Goal: Task Accomplishment & Management: Complete application form

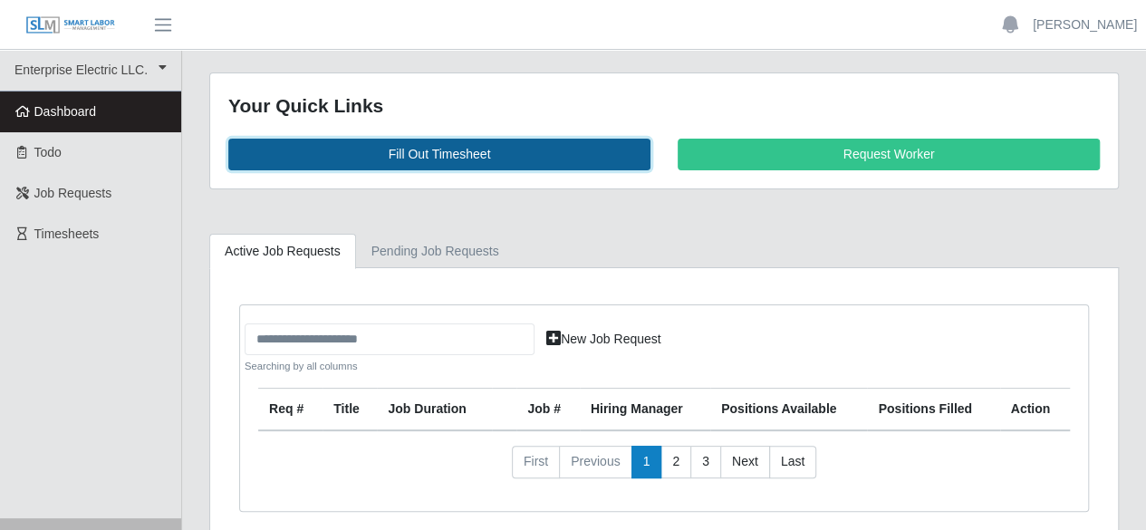
click at [404, 159] on link "Fill Out Timesheet" at bounding box center [439, 155] width 422 height 32
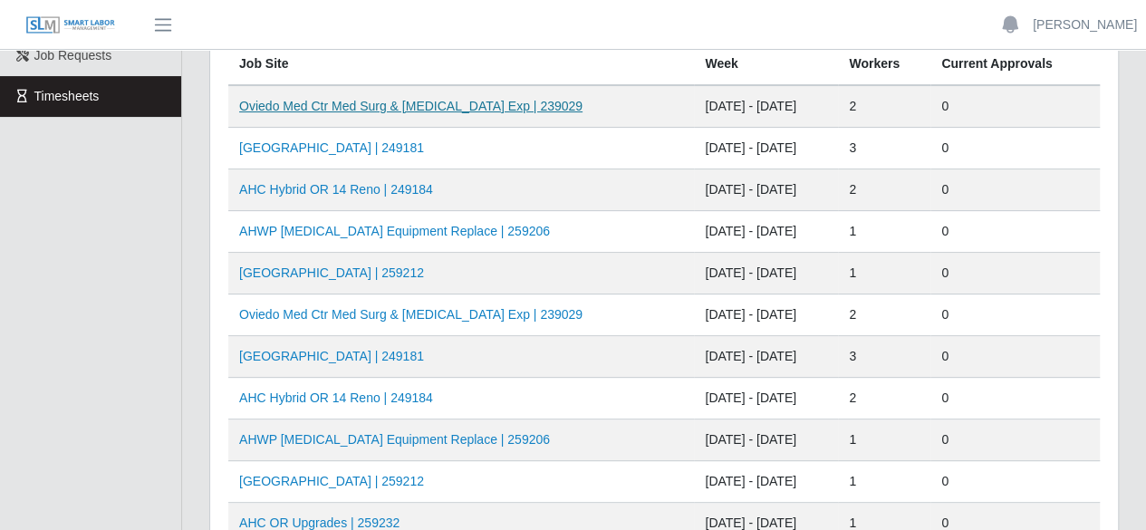
scroll to position [181, 0]
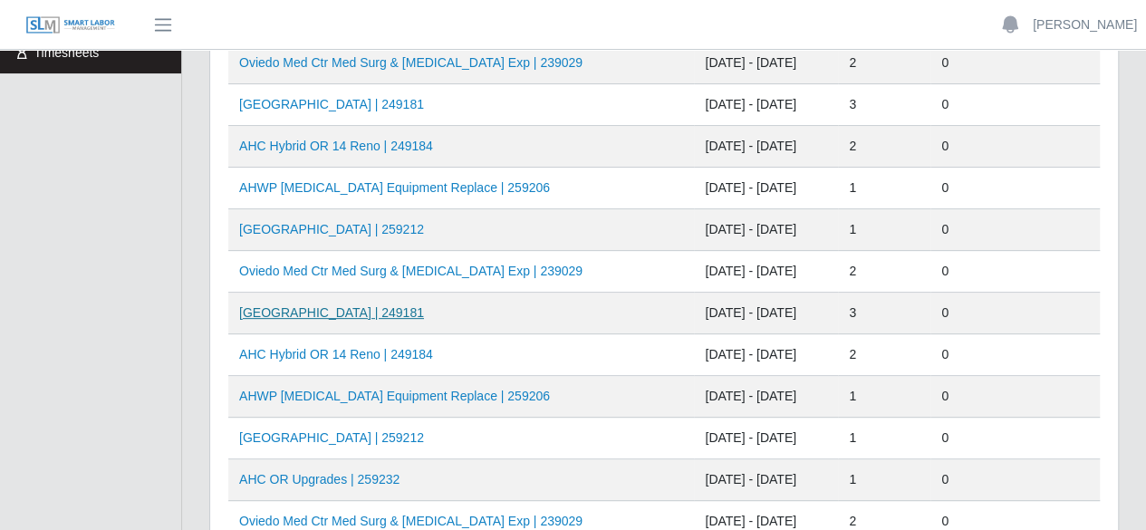
click at [340, 314] on link "AH Celebration Tower | 249181" at bounding box center [331, 312] width 185 height 14
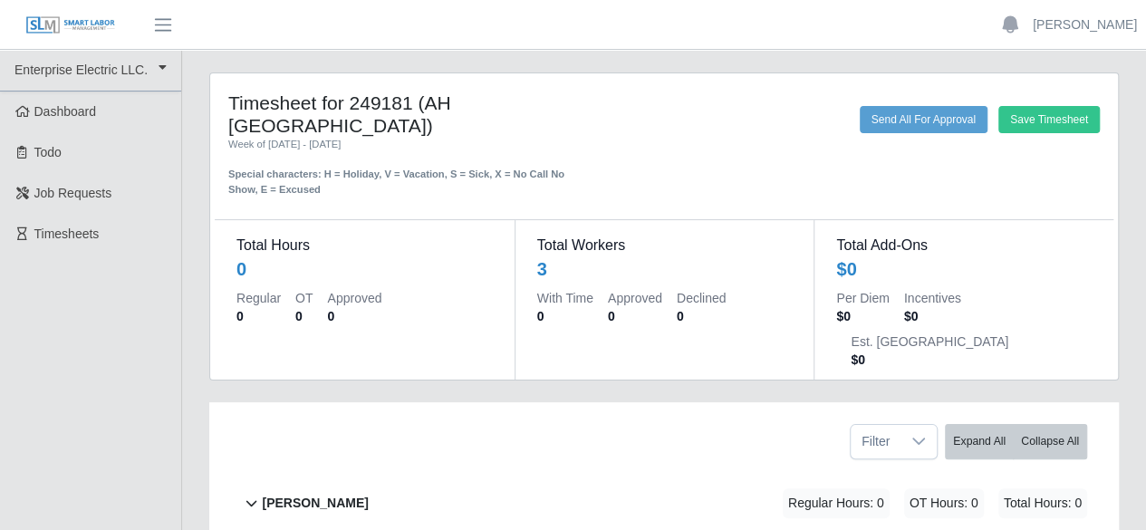
scroll to position [246, 0]
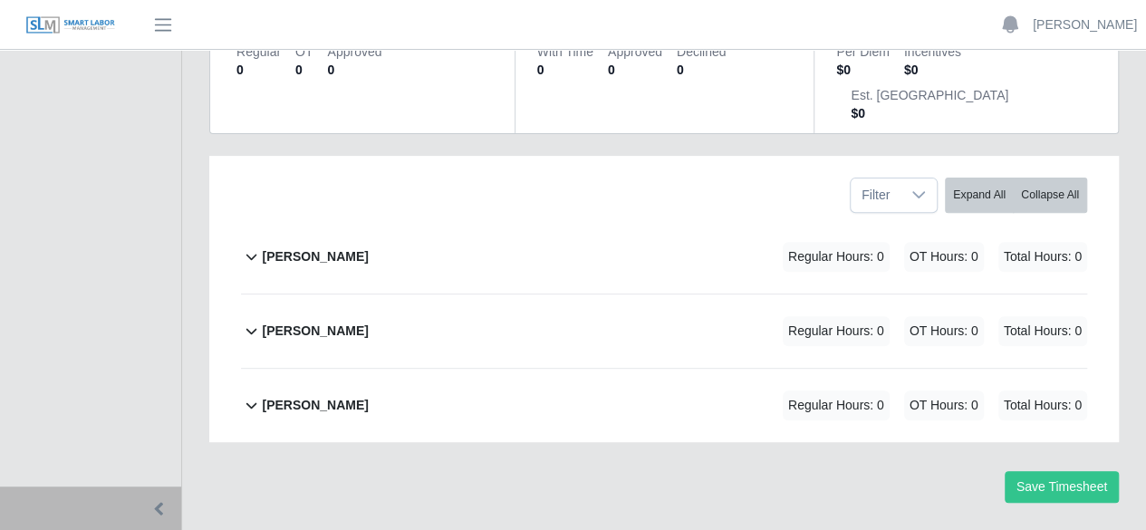
click at [326, 247] on b "Marlin Guerrero" at bounding box center [315, 256] width 106 height 19
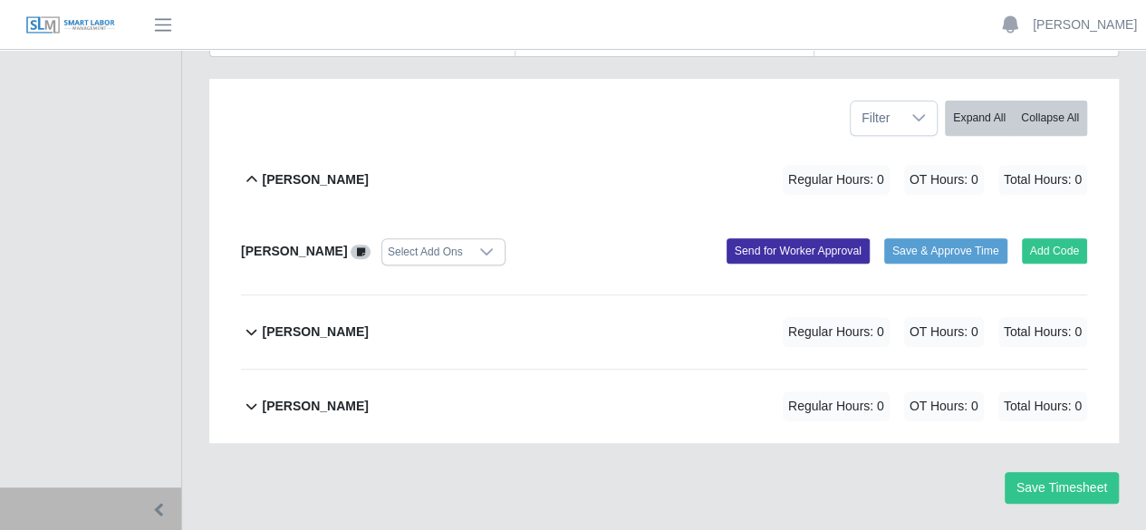
scroll to position [324, 0]
click at [1049, 237] on button "Add Code" at bounding box center [1055, 249] width 66 height 25
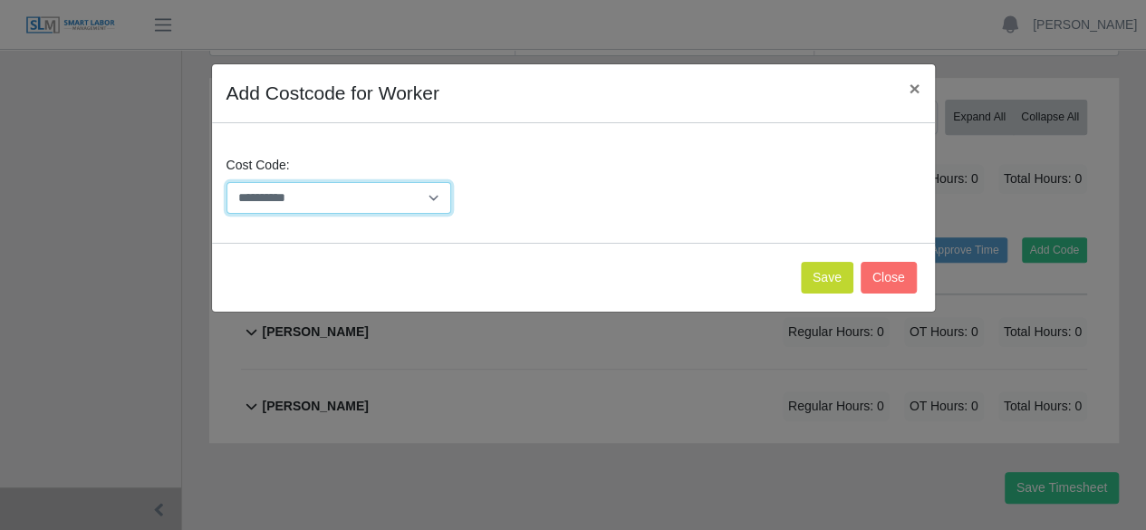
click at [431, 186] on select "**********" at bounding box center [340, 198] width 226 height 32
select select "**********"
click at [227, 182] on select "**********" at bounding box center [340, 198] width 226 height 32
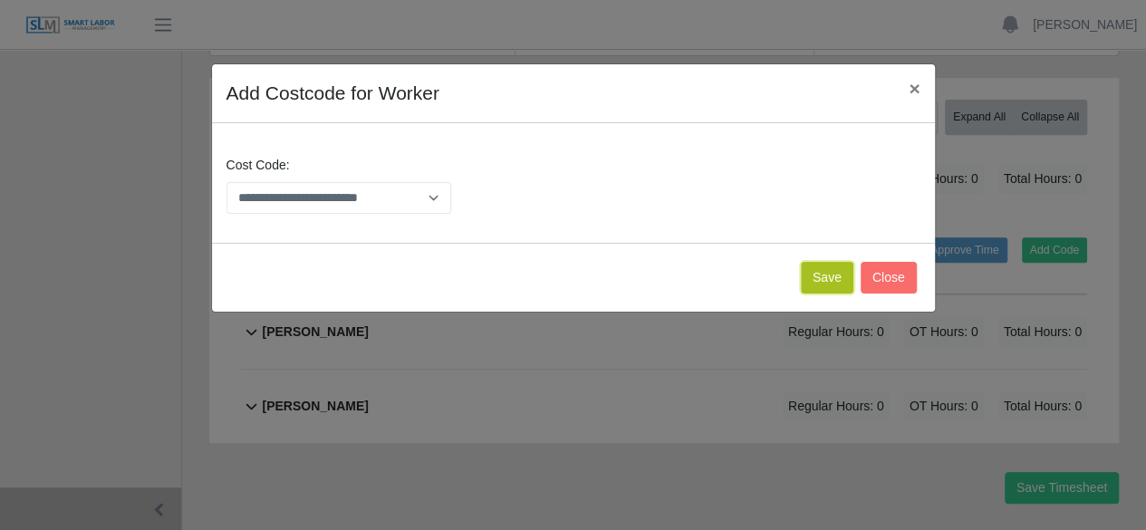
click at [819, 280] on button "Save" at bounding box center [827, 278] width 53 height 32
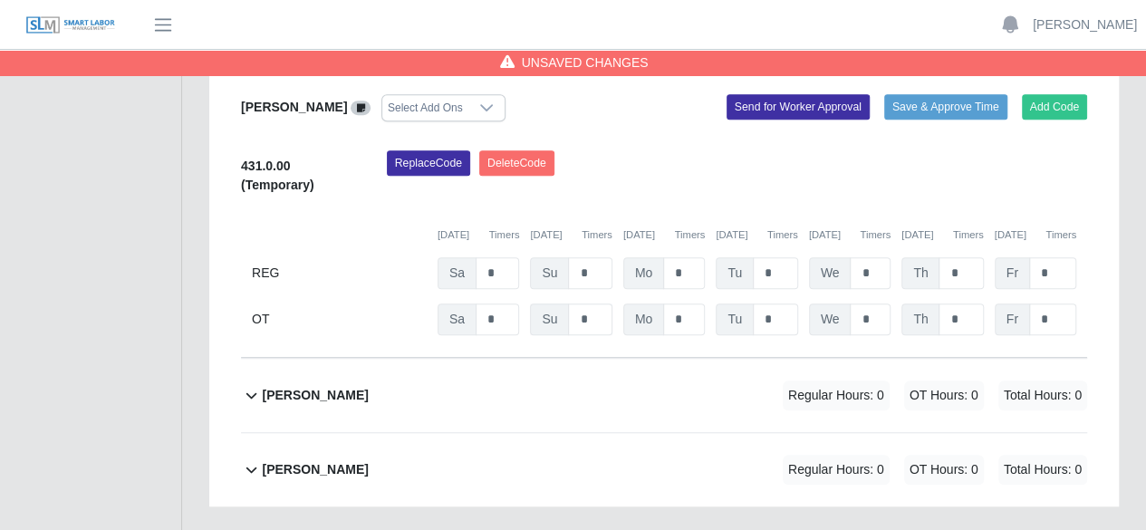
scroll to position [440, 0]
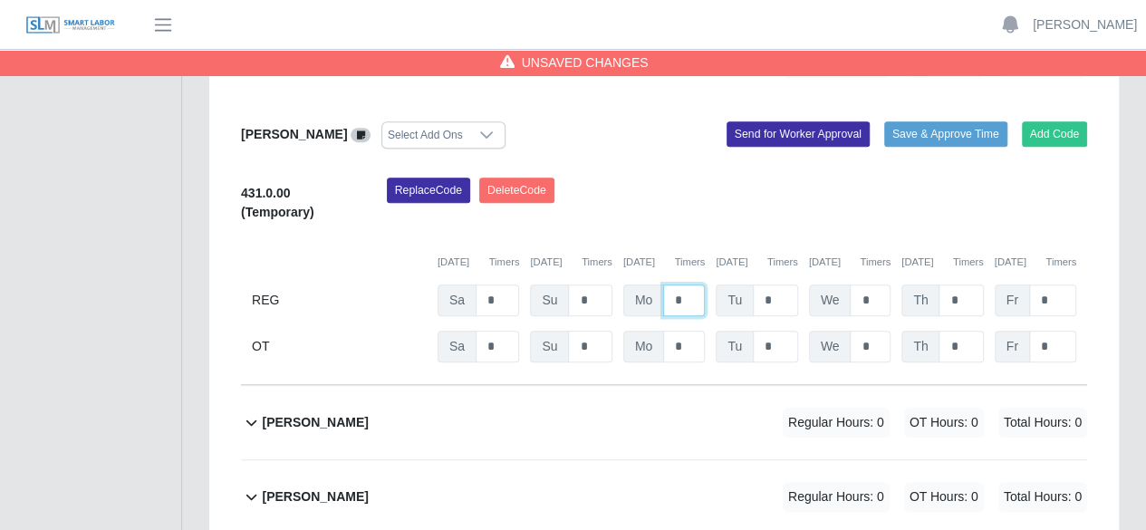
click at [689, 285] on input "*" at bounding box center [684, 301] width 42 height 32
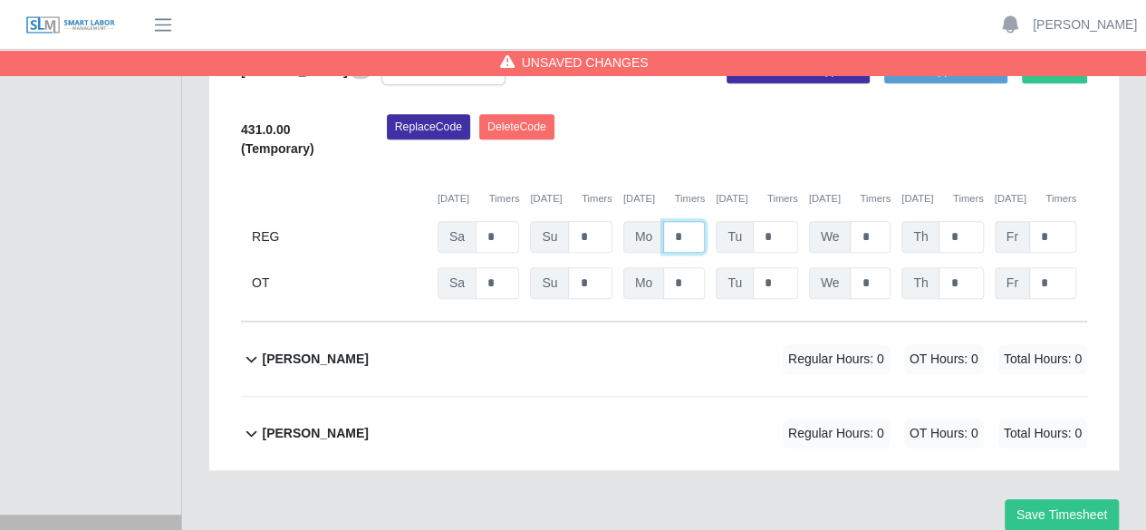
scroll to position [531, 0]
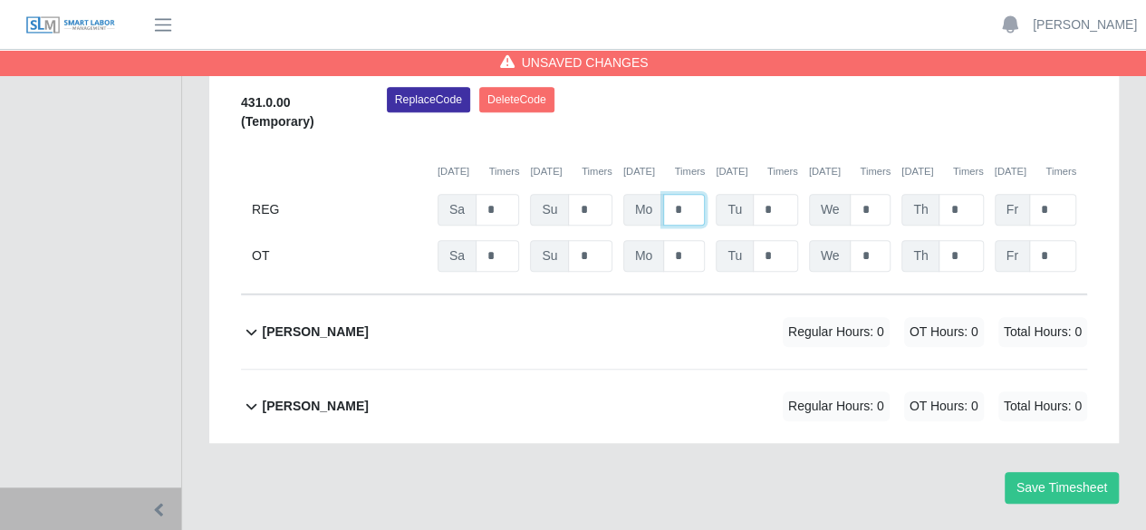
type input "*"
click at [317, 323] on b "pedro alvarez" at bounding box center [315, 332] width 106 height 19
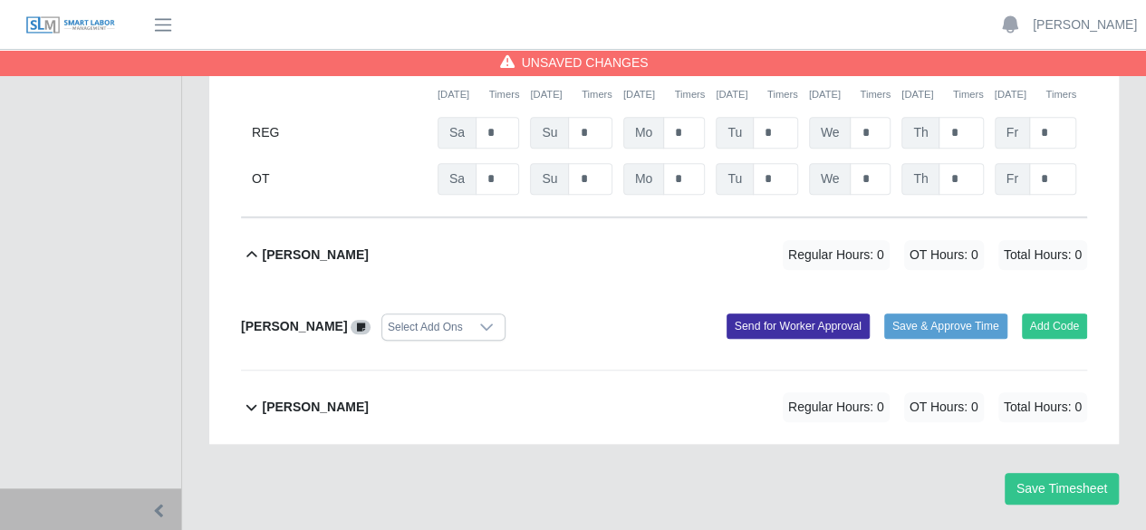
scroll to position [609, 0]
click at [1046, 313] on button "Add Code" at bounding box center [1055, 325] width 66 height 25
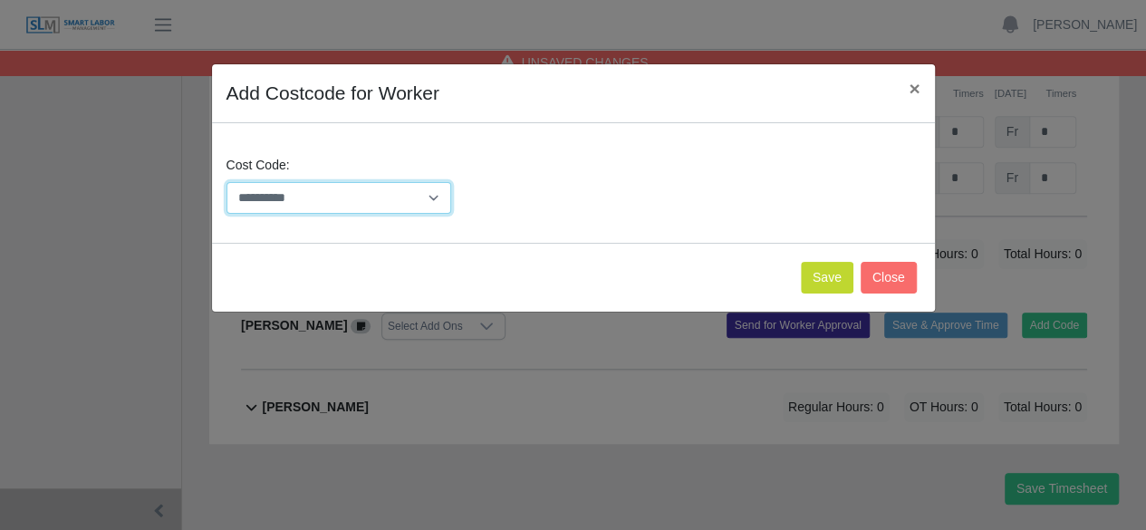
click at [437, 200] on select "**********" at bounding box center [340, 198] width 226 height 32
select select "**********"
click at [227, 182] on select "**********" at bounding box center [340, 198] width 226 height 32
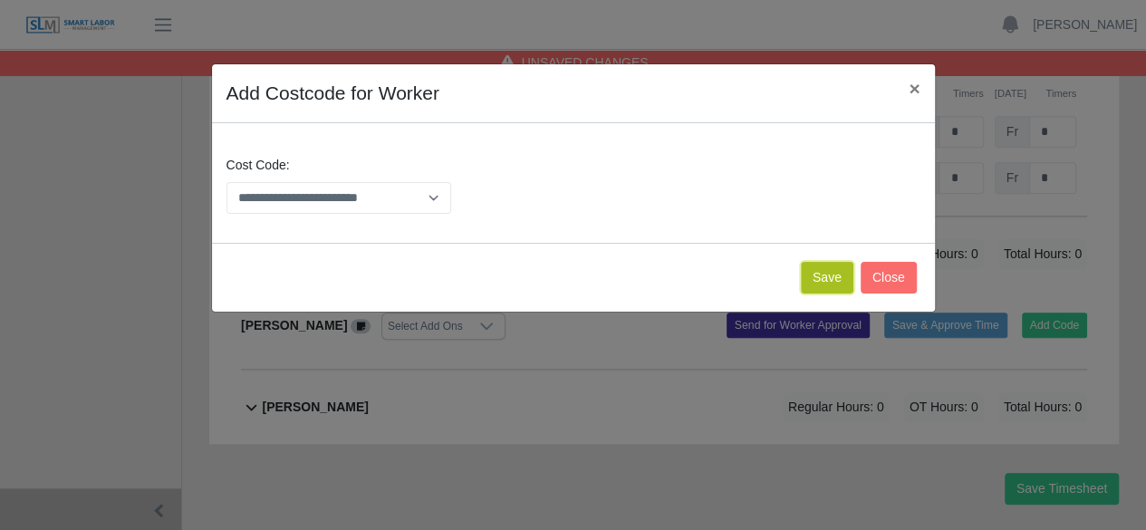
click at [836, 276] on button "Save" at bounding box center [827, 278] width 53 height 32
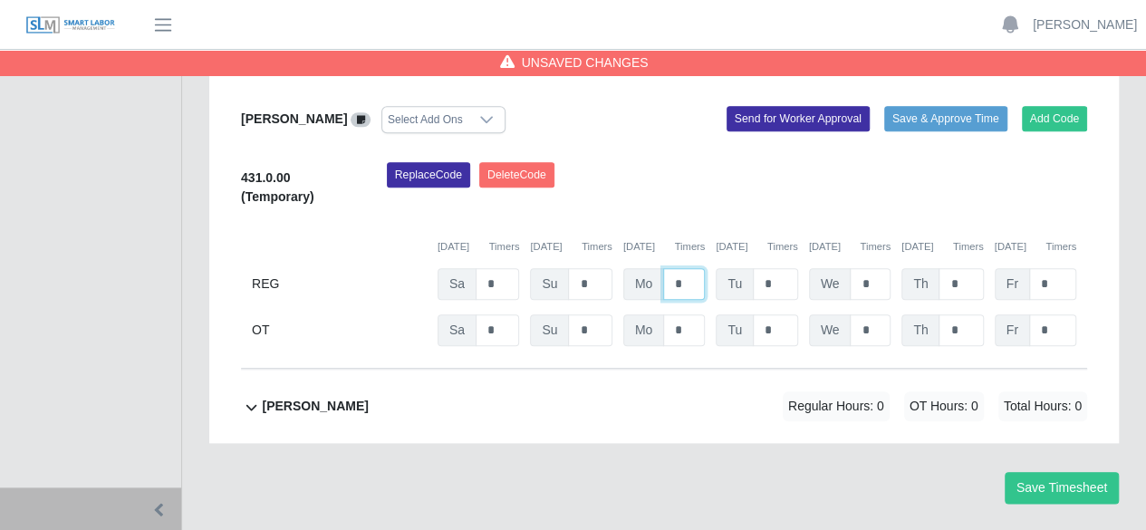
type input "*"
click at [323, 397] on b "ray henderson" at bounding box center [315, 406] width 106 height 19
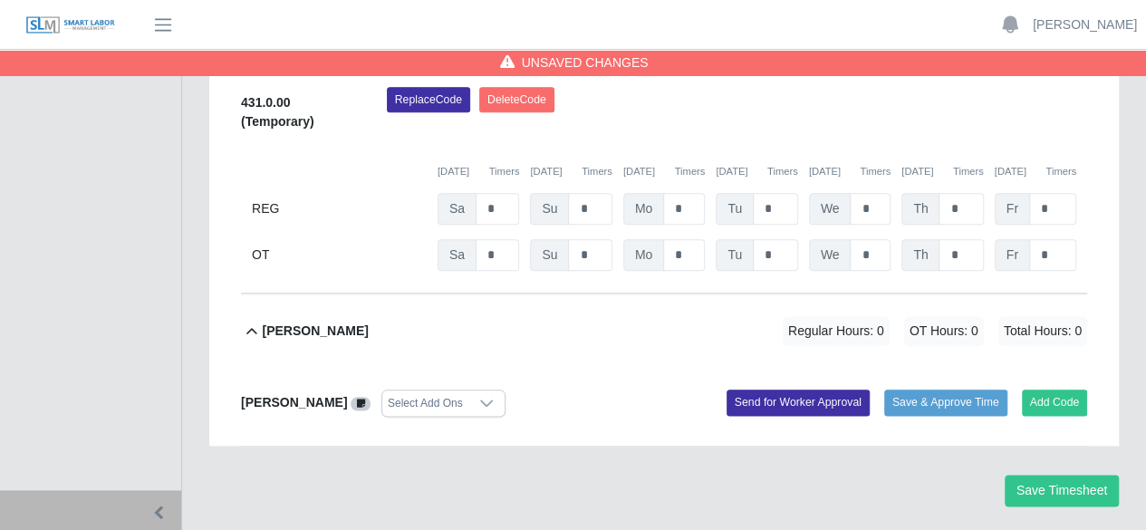
scroll to position [893, 0]
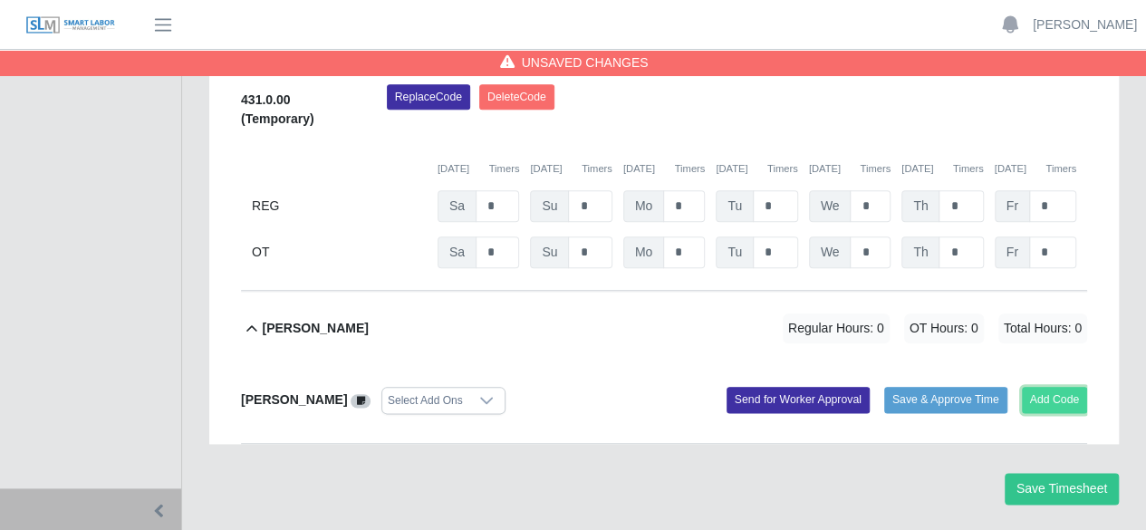
click at [1058, 387] on button "Add Code" at bounding box center [1055, 399] width 66 height 25
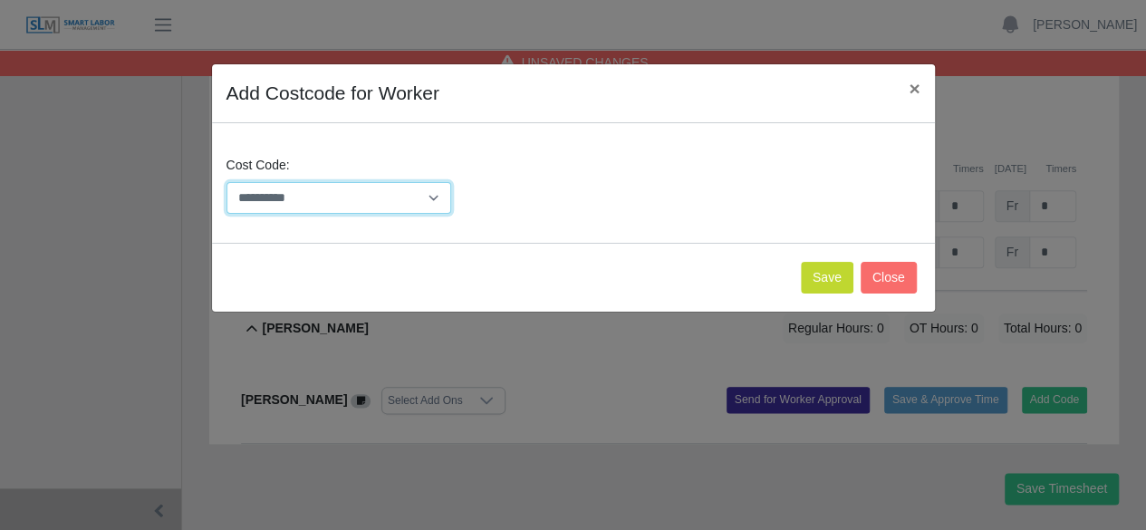
click at [426, 205] on select "**********" at bounding box center [340, 198] width 226 height 32
select select "**********"
click at [227, 182] on select "**********" at bounding box center [340, 198] width 226 height 32
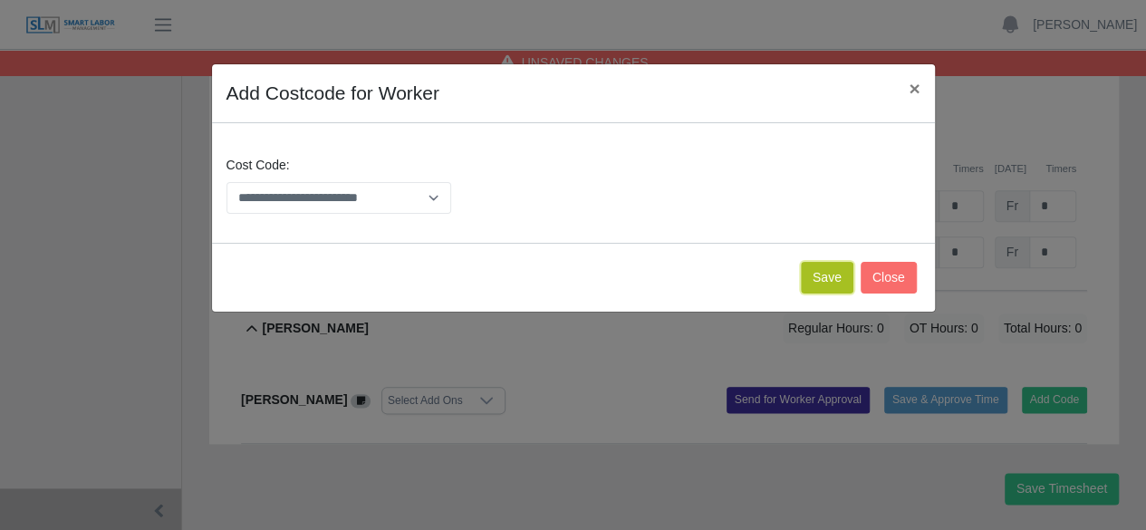
click at [818, 272] on button "Save" at bounding box center [827, 278] width 53 height 32
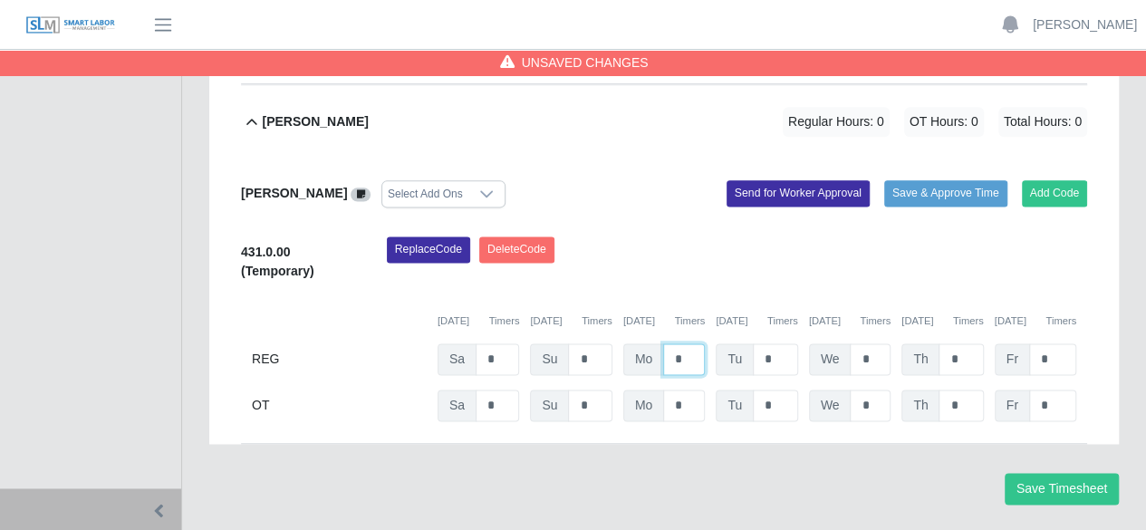
type input "*"
click at [1060, 473] on button "Save Timesheet" at bounding box center [1062, 489] width 114 height 32
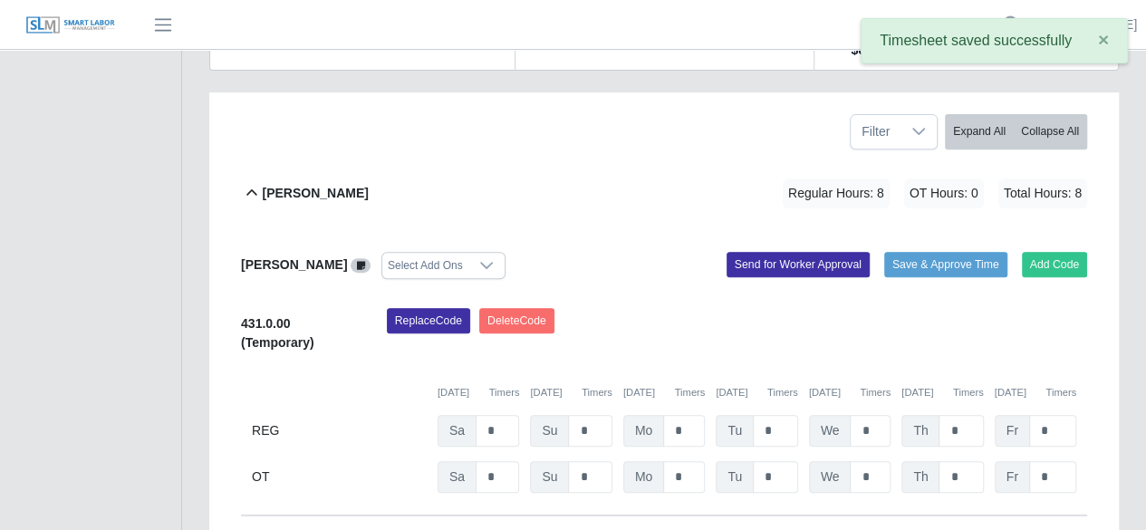
scroll to position [272, 0]
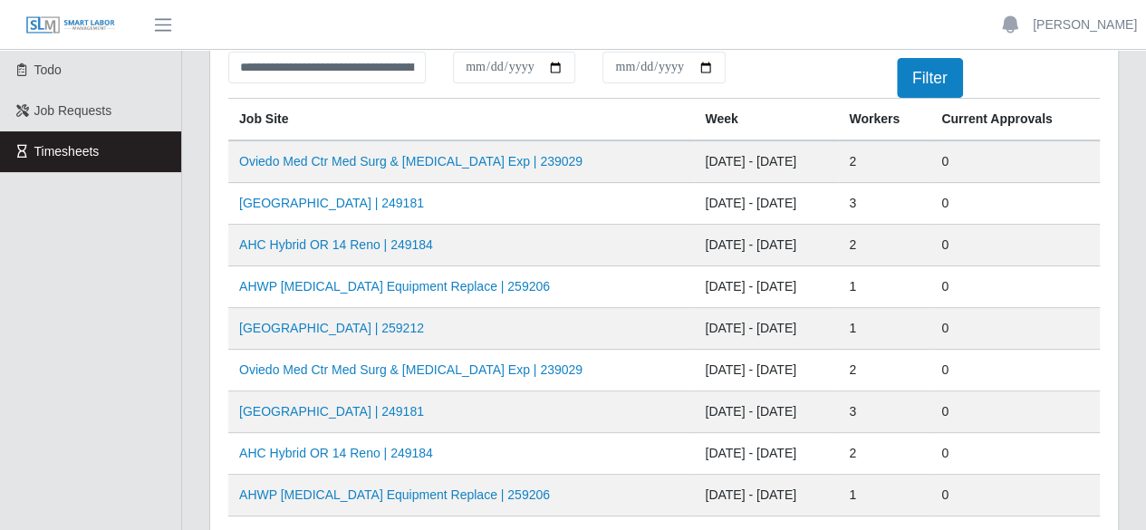
scroll to position [181, 0]
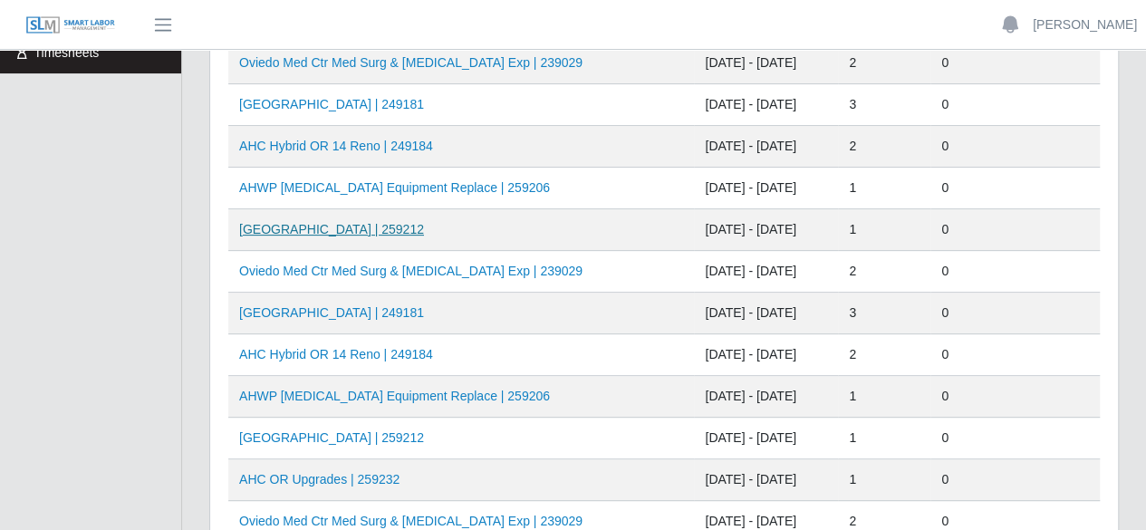
click at [424, 229] on link "[GEOGRAPHIC_DATA] | 259212" at bounding box center [331, 229] width 185 height 14
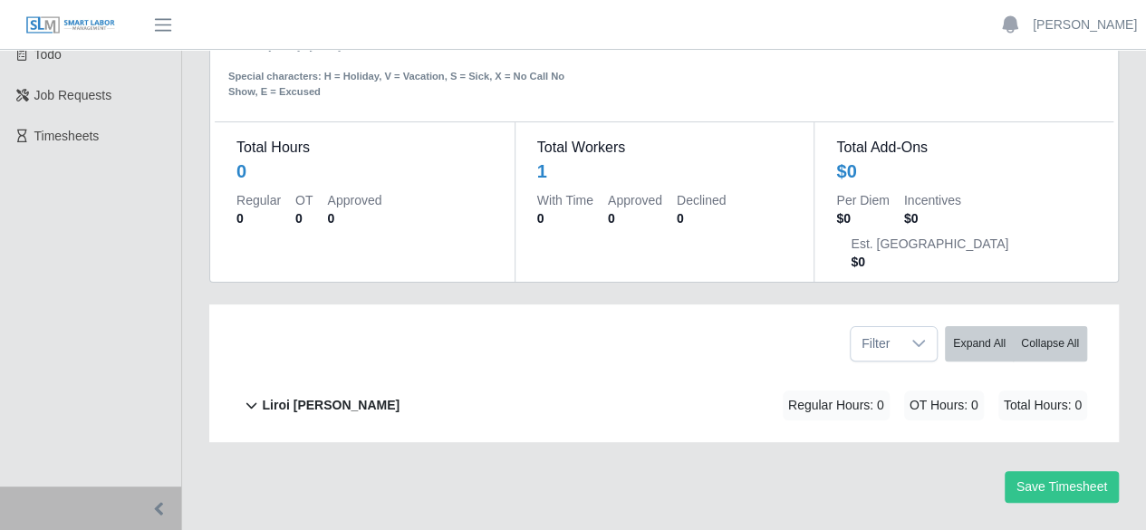
scroll to position [99, 0]
click at [313, 395] on b "Liroi Anguiano" at bounding box center [331, 404] width 138 height 19
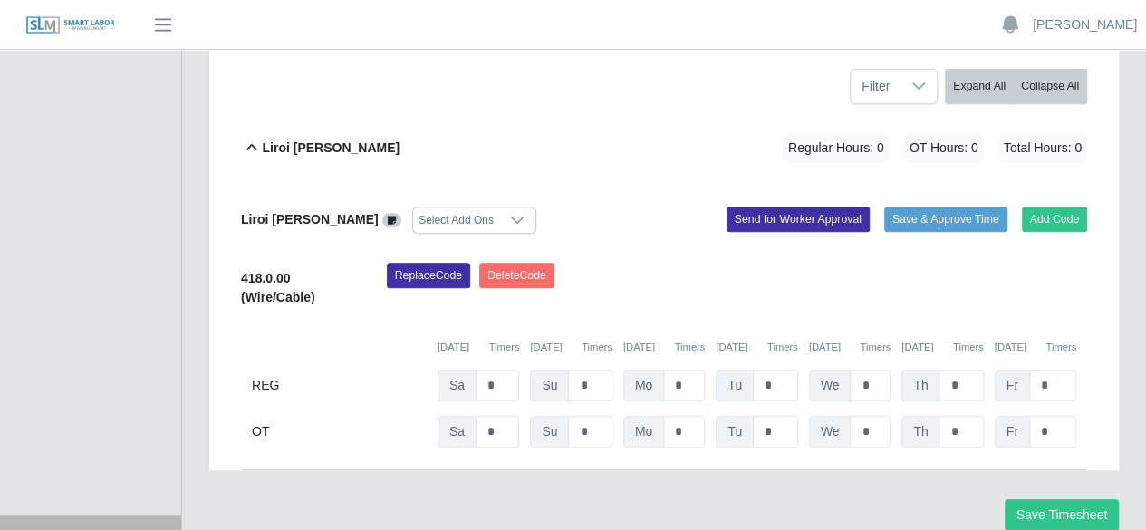
scroll to position [382, 0]
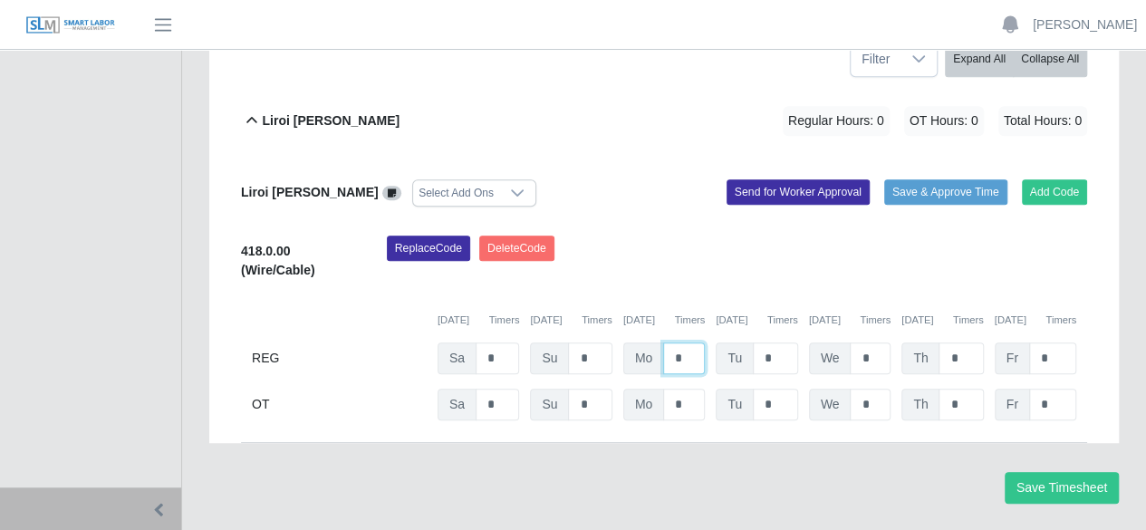
click at [685, 343] on input "*" at bounding box center [684, 359] width 42 height 32
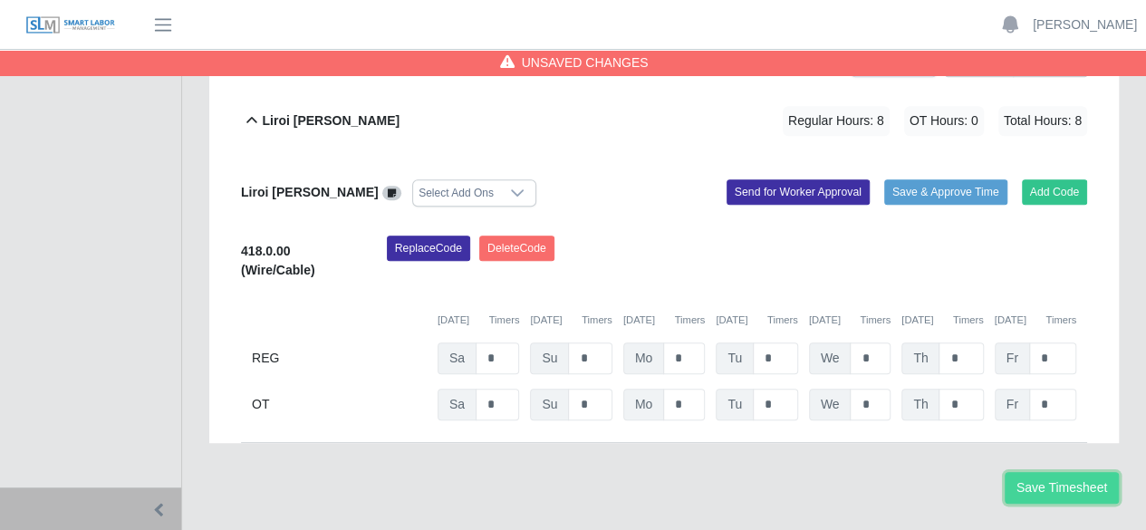
click at [1036, 472] on button "Save Timesheet" at bounding box center [1062, 488] width 114 height 32
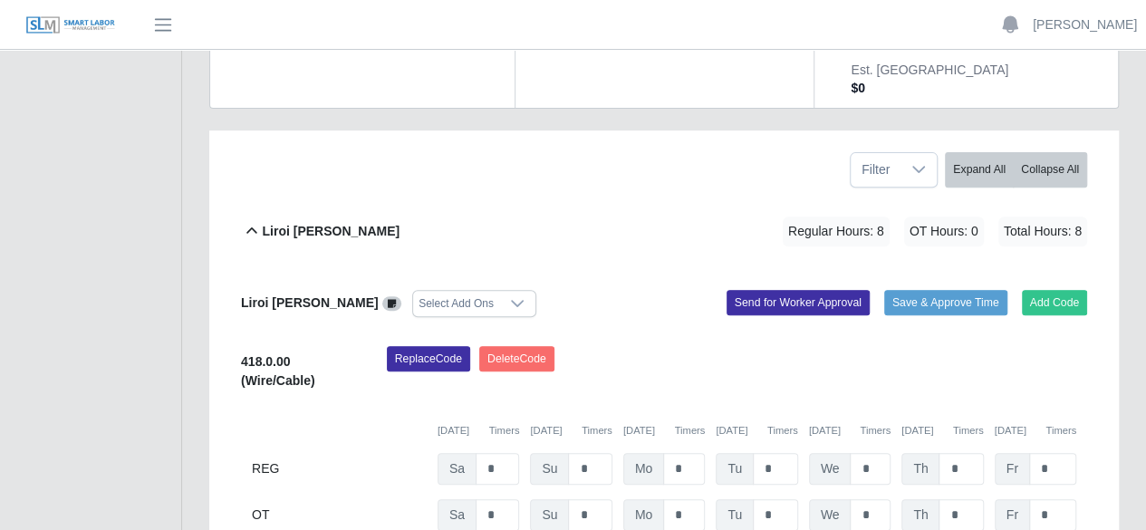
scroll to position [362, 0]
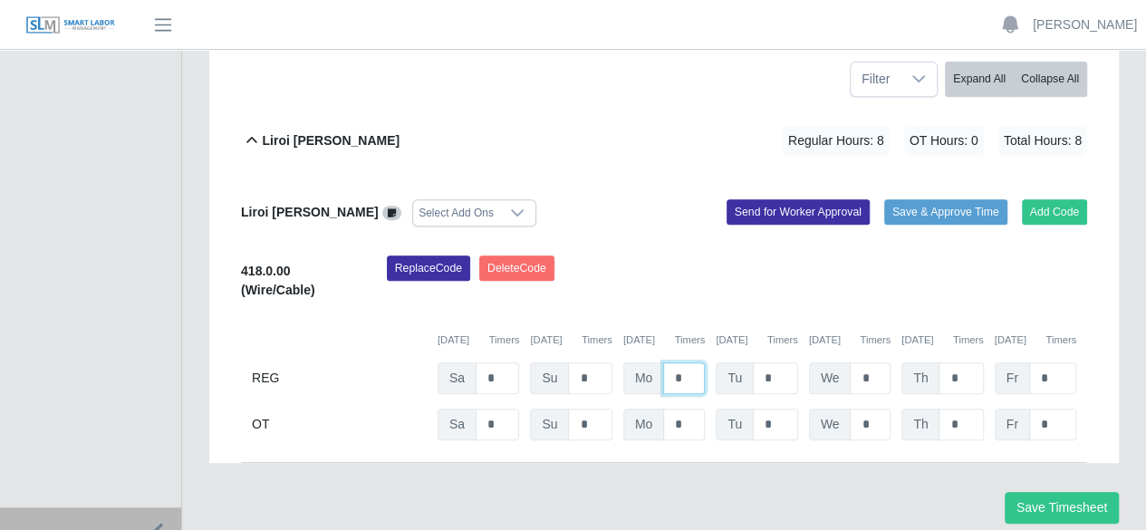
click at [691, 362] on input "*" at bounding box center [684, 378] width 42 height 32
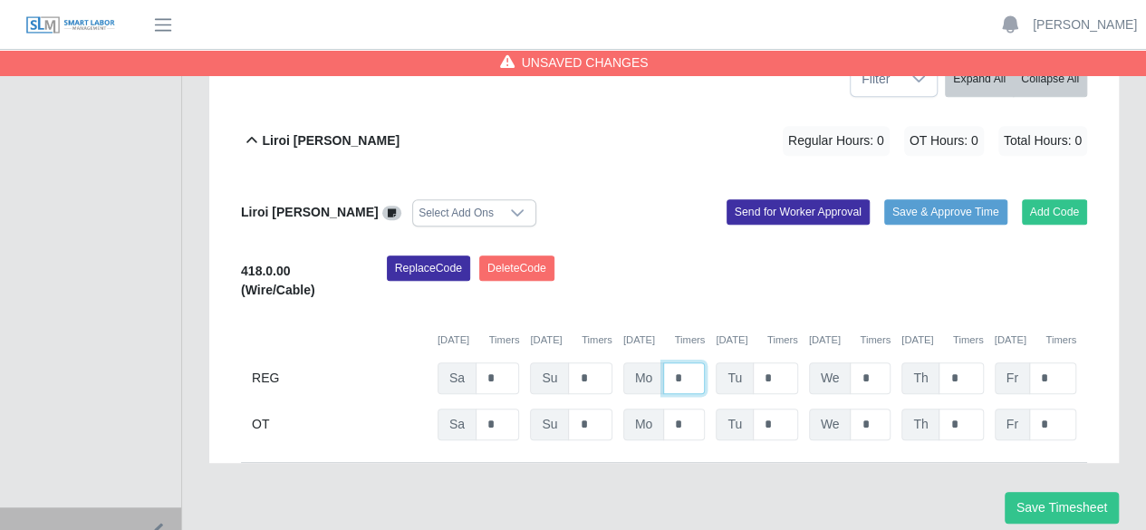
type input "*"
click at [524, 256] on button "Delete Code" at bounding box center [516, 268] width 75 height 25
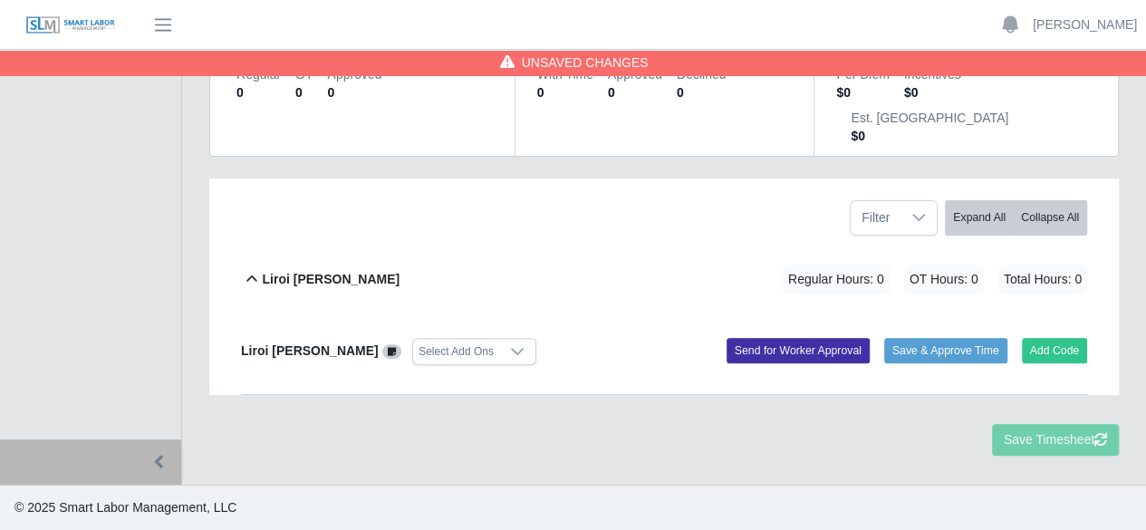
scroll to position [156, 0]
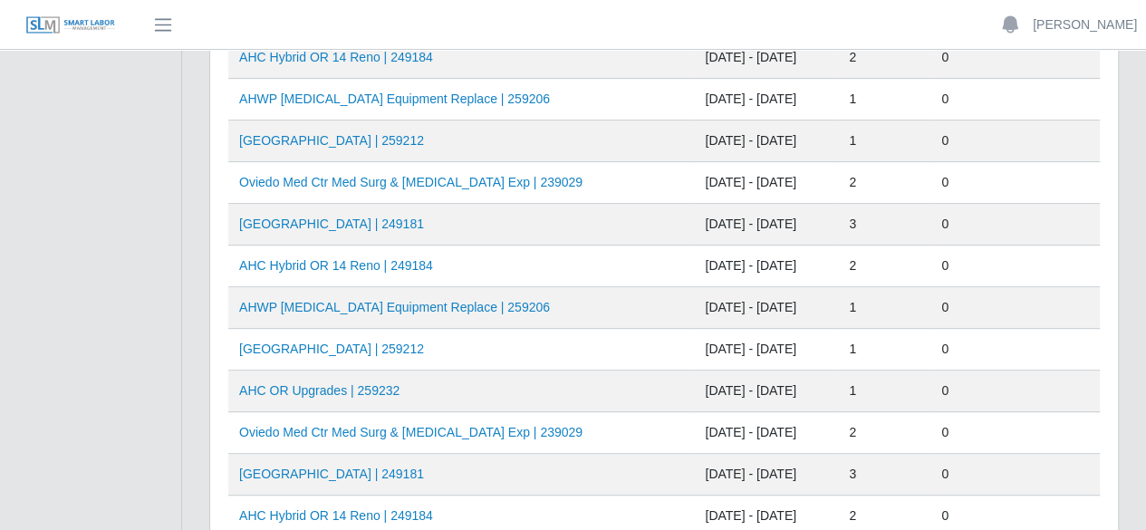
scroll to position [272, 0]
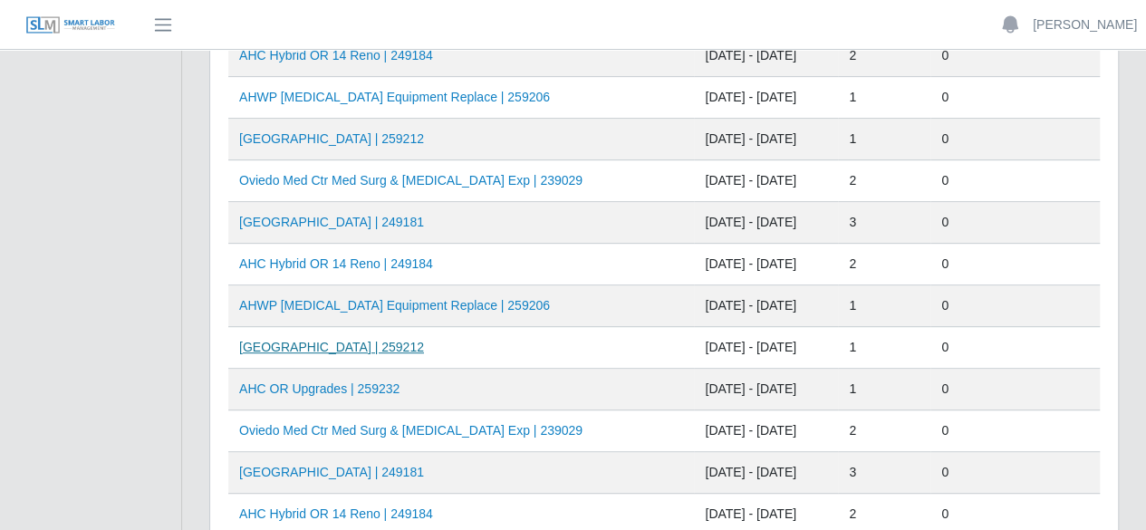
click at [384, 346] on link "[GEOGRAPHIC_DATA] | 259212" at bounding box center [331, 347] width 185 height 14
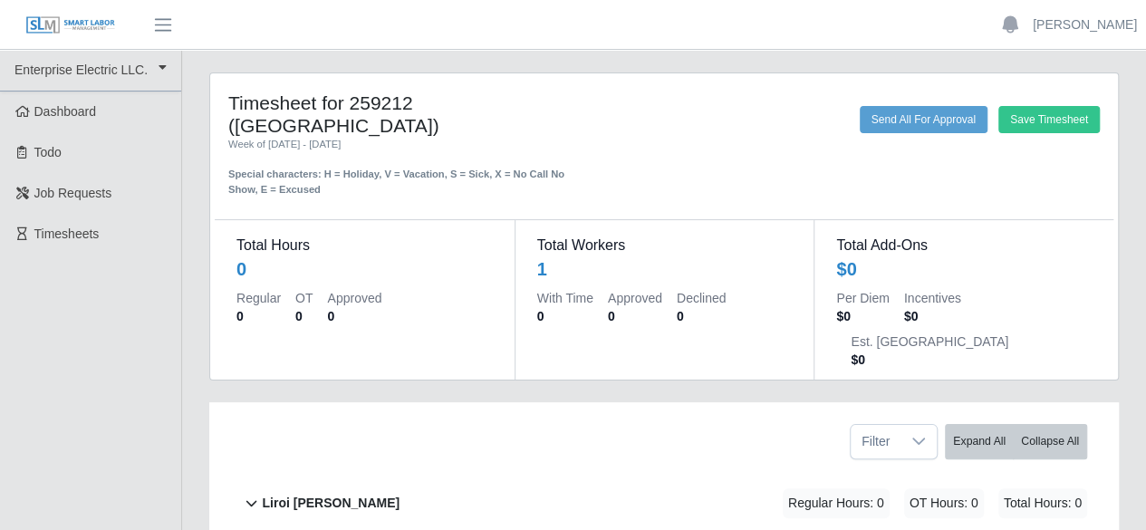
scroll to position [99, 0]
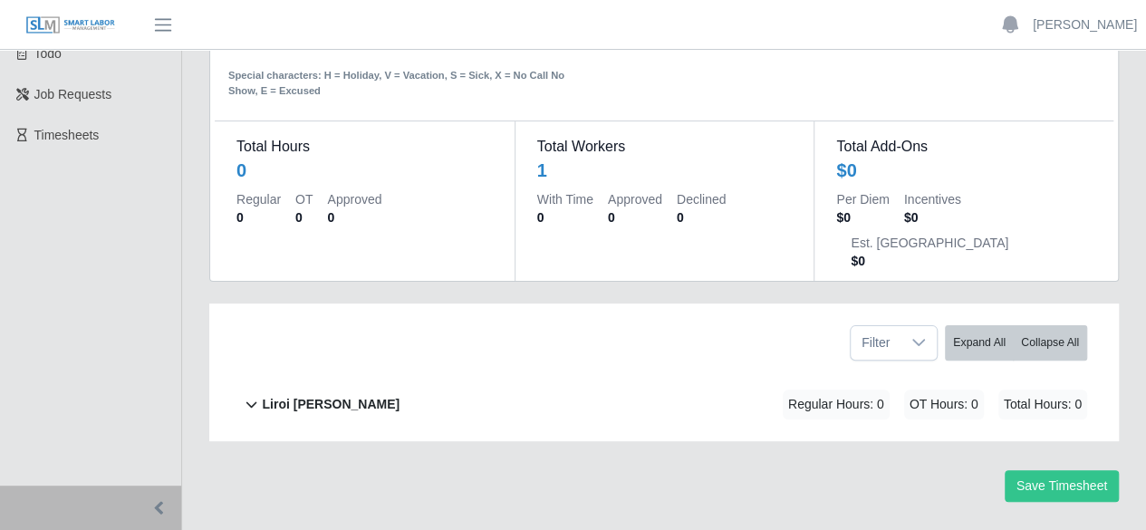
click at [313, 395] on b "Liroi Anguiano" at bounding box center [331, 404] width 138 height 19
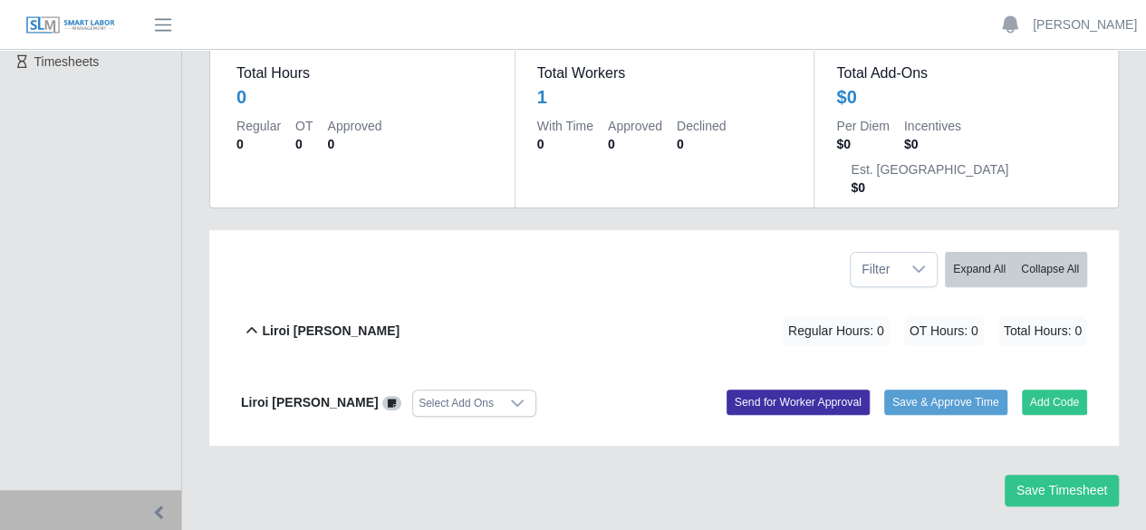
scroll to position [177, 0]
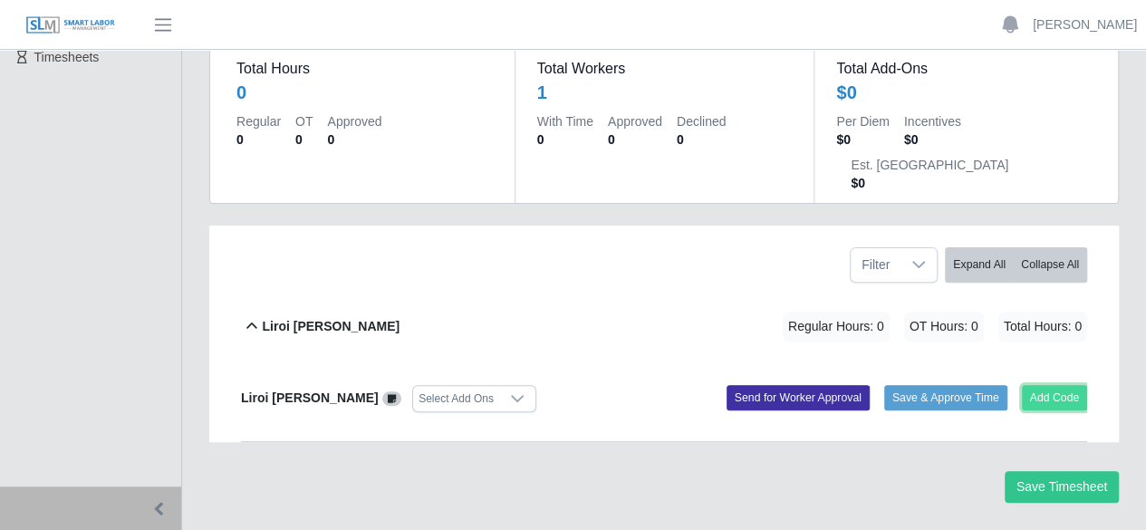
click at [1042, 385] on button "Add Code" at bounding box center [1055, 397] width 66 height 25
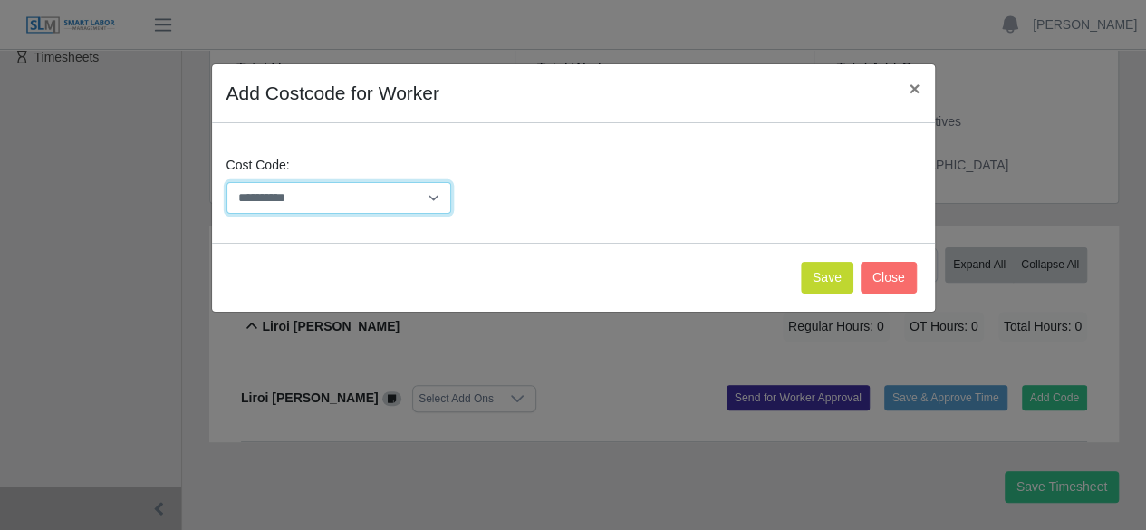
click at [439, 200] on select "**********" at bounding box center [340, 198] width 226 height 32
select select "**********"
click at [227, 182] on select "**********" at bounding box center [340, 198] width 226 height 32
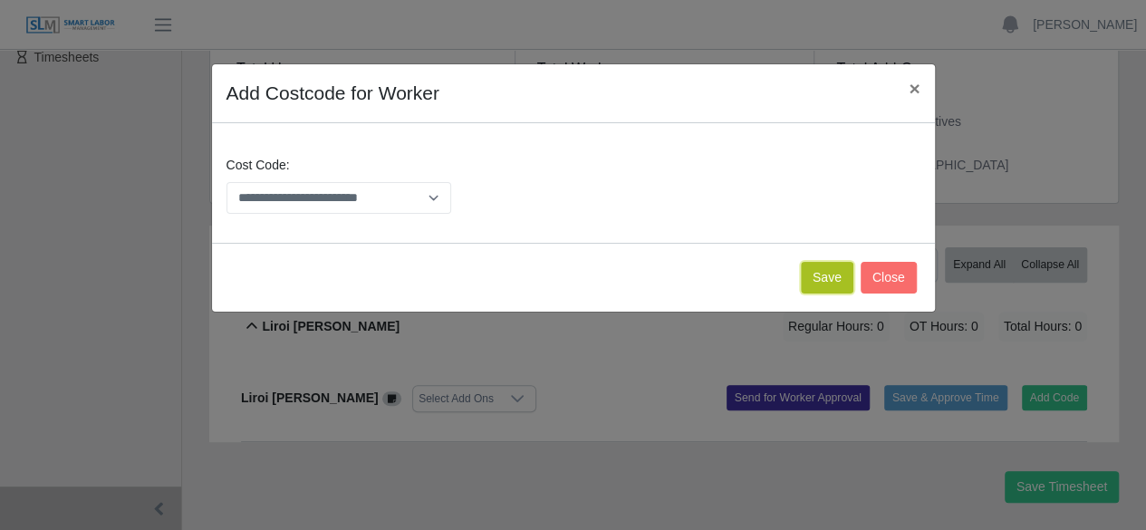
click at [822, 276] on button "Save" at bounding box center [827, 278] width 53 height 32
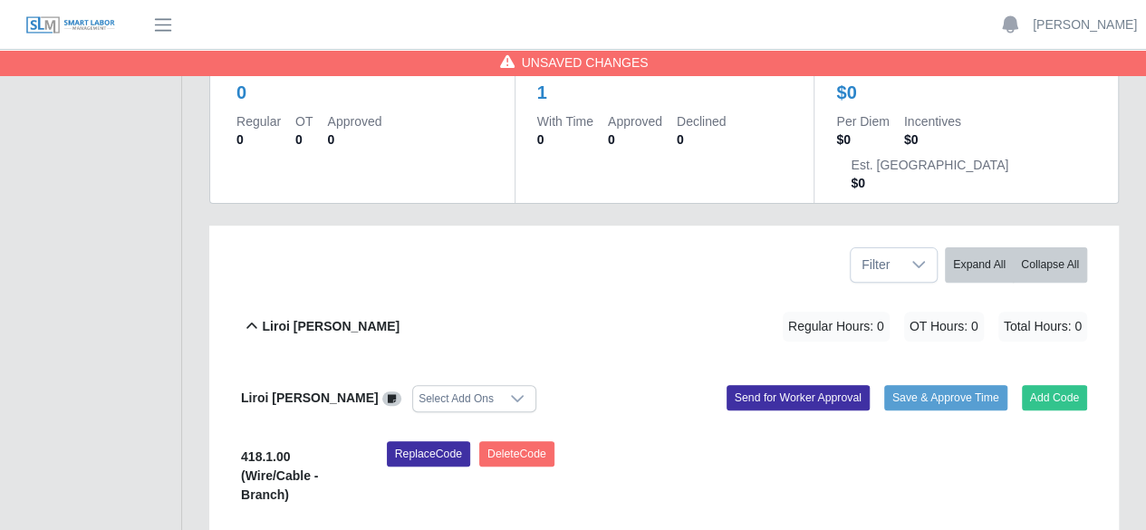
scroll to position [402, 0]
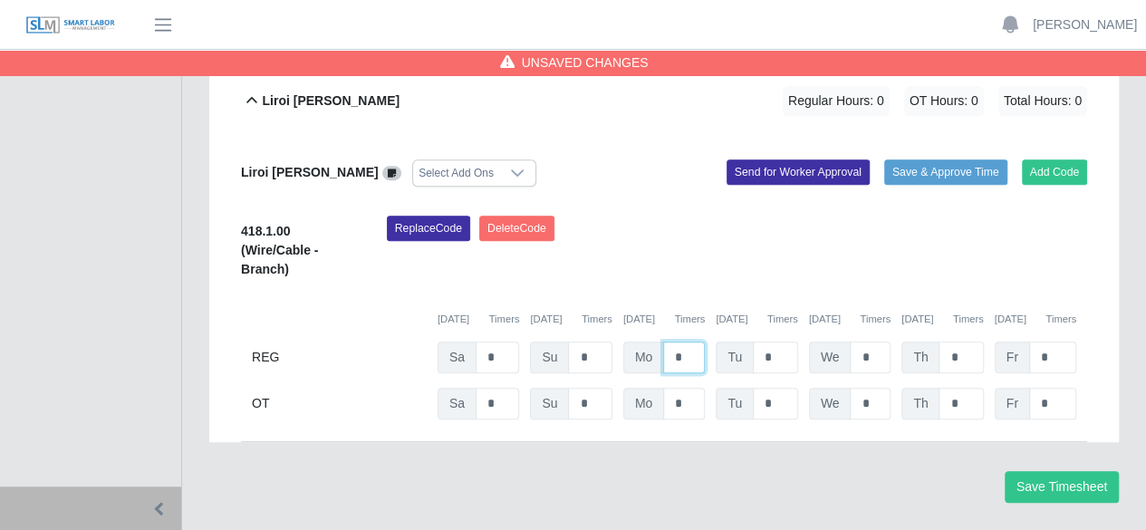
click at [681, 342] on input "*" at bounding box center [684, 358] width 42 height 32
type input "*"
click at [1057, 471] on button "Save Timesheet" at bounding box center [1062, 487] width 114 height 32
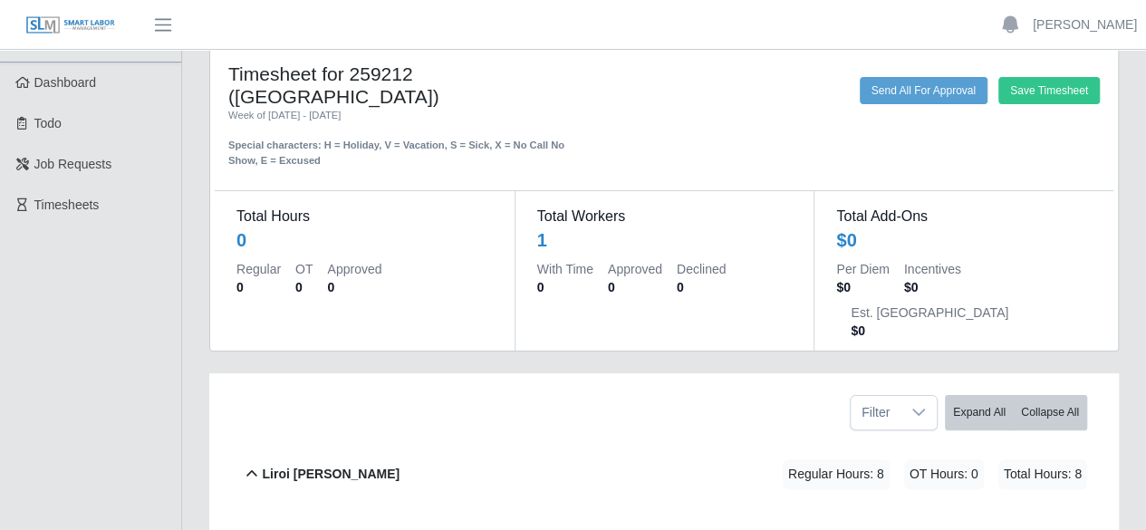
scroll to position [0, 0]
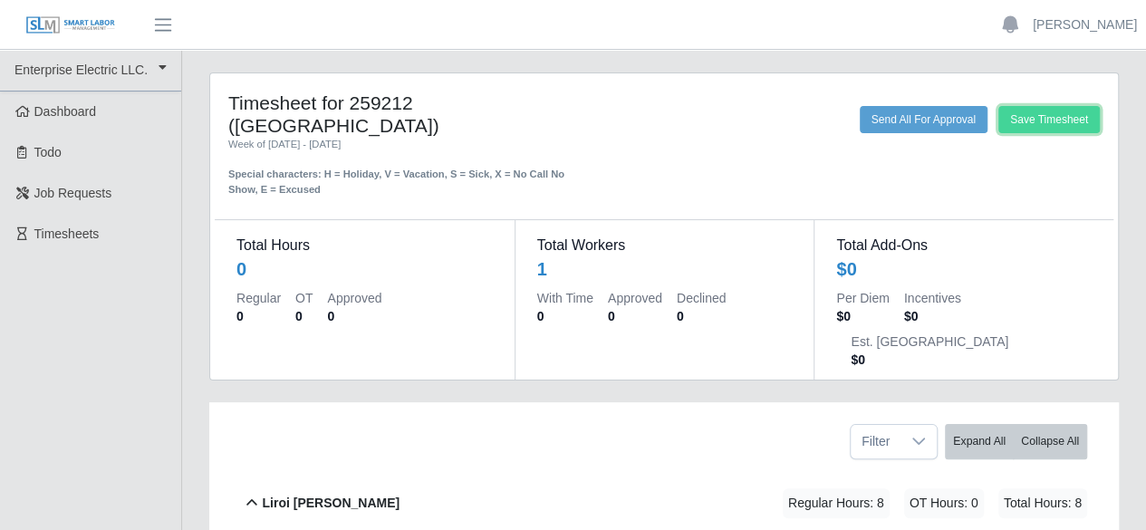
click at [1030, 124] on button "Save Timesheet" at bounding box center [1049, 119] width 101 height 27
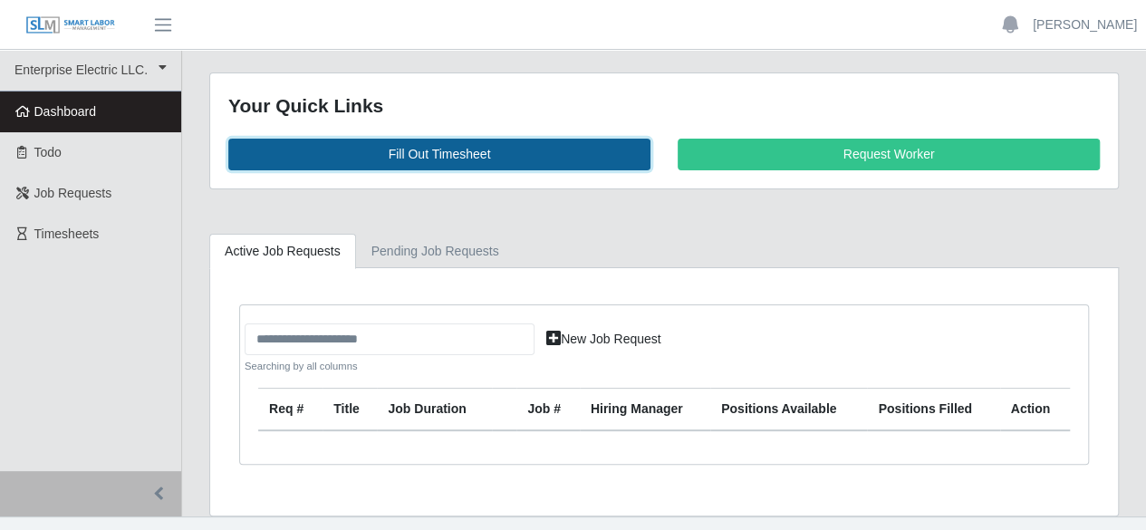
click at [460, 153] on link "Fill Out Timesheet" at bounding box center [439, 155] width 422 height 32
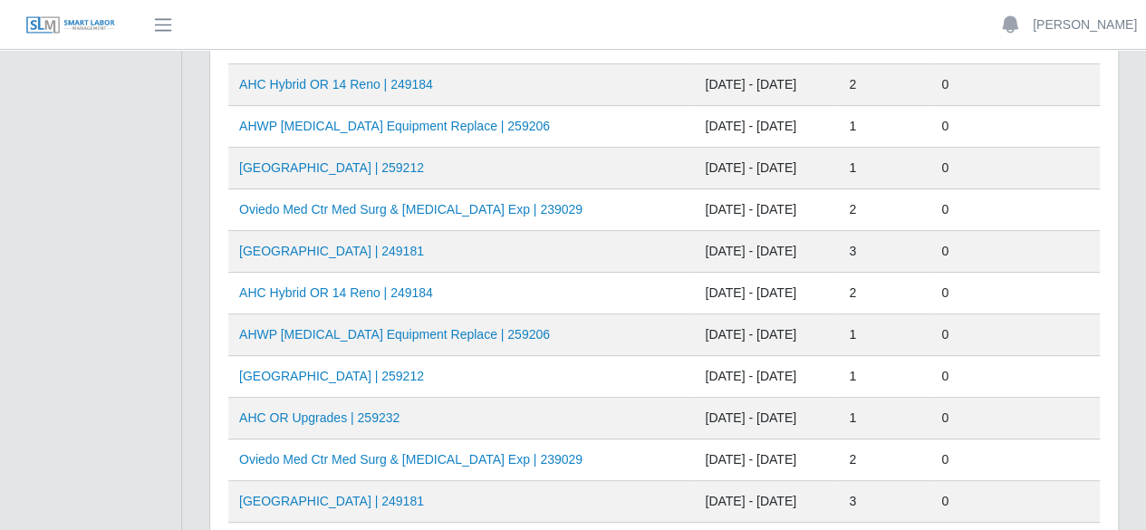
scroll to position [272, 0]
